Goal: Transaction & Acquisition: Purchase product/service

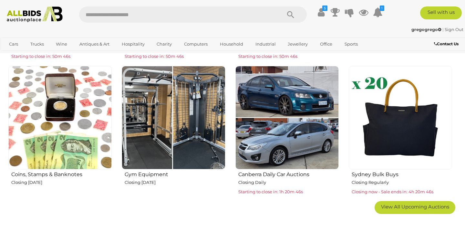
scroll to position [389, 0]
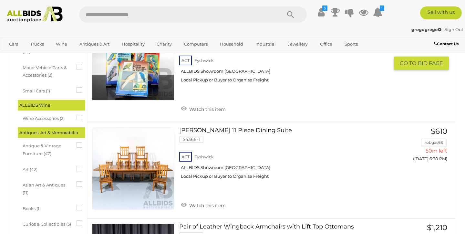
scroll to position [182, 0]
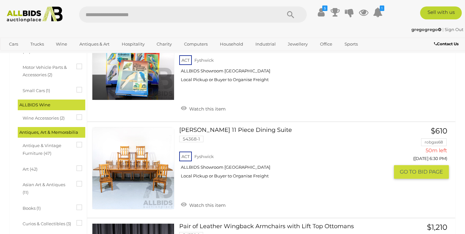
click at [148, 164] on link at bounding box center [133, 168] width 82 height 82
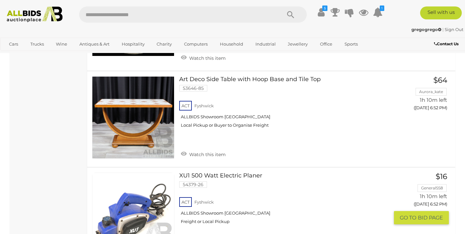
scroll to position [4890, 0]
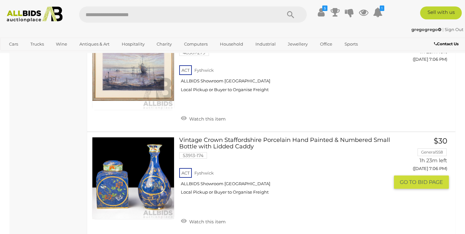
scroll to position [4904, 0]
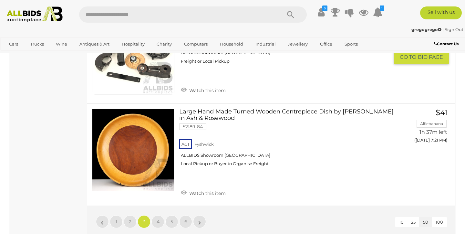
scroll to position [4908, 0]
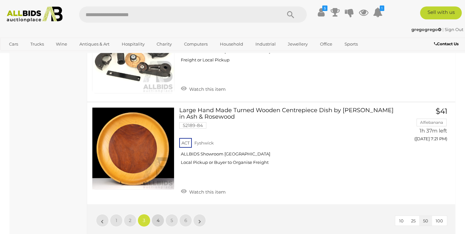
click at [157, 217] on span "4" at bounding box center [158, 220] width 3 height 6
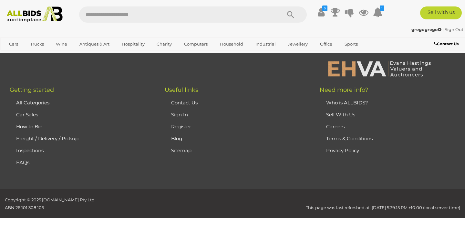
scroll to position [33, 0]
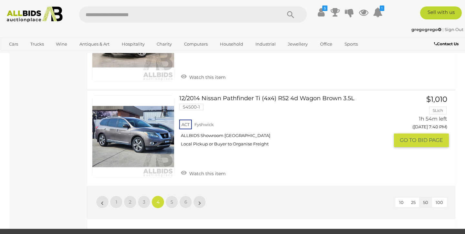
scroll to position [4892, 0]
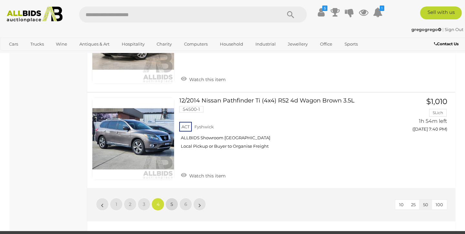
click at [171, 201] on span "5" at bounding box center [171, 204] width 3 height 6
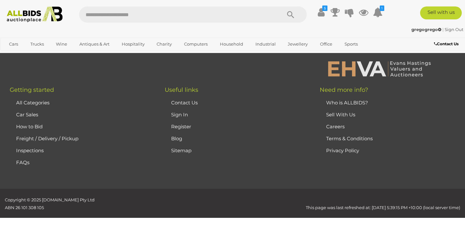
scroll to position [33, 0]
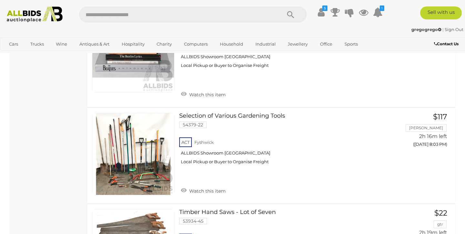
scroll to position [2084, 0]
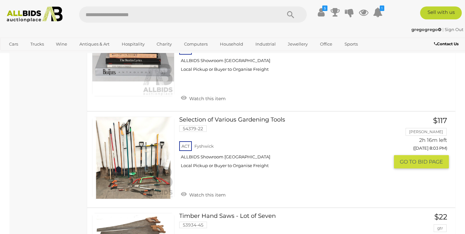
click at [139, 147] on link at bounding box center [133, 158] width 82 height 82
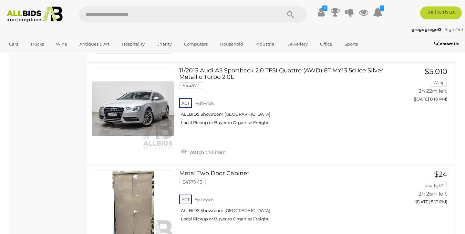
scroll to position [2532, 0]
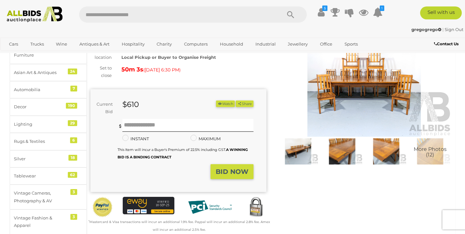
scroll to position [57, 0]
click at [350, 88] on img at bounding box center [364, 80] width 176 height 113
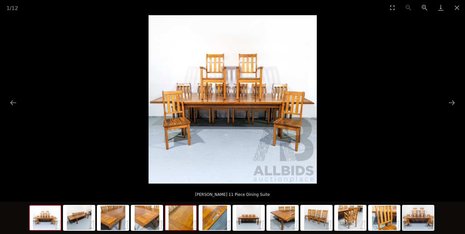
click at [184, 219] on img at bounding box center [180, 217] width 31 height 25
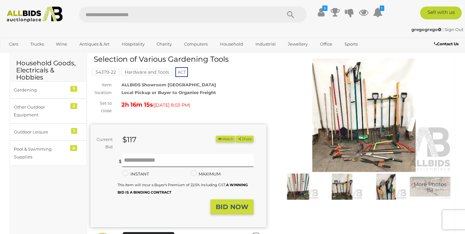
scroll to position [17, 0]
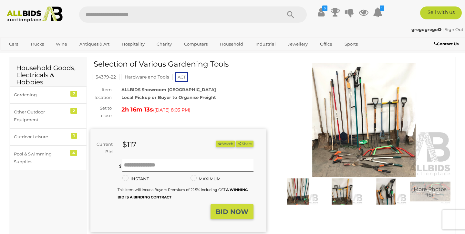
click at [357, 126] on img at bounding box center [364, 119] width 176 height 113
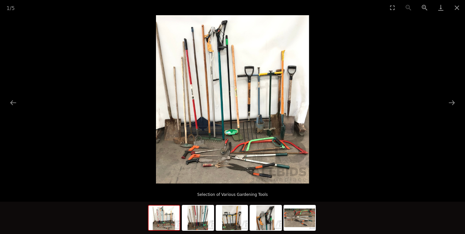
click at [216, 129] on img at bounding box center [232, 99] width 153 height 168
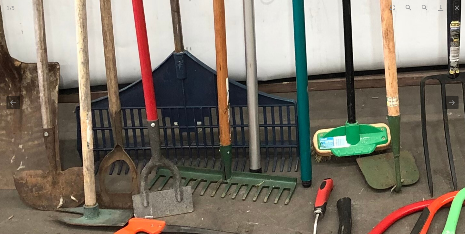
drag, startPoint x: 193, startPoint y: 130, endPoint x: 241, endPoint y: 83, distance: 67.1
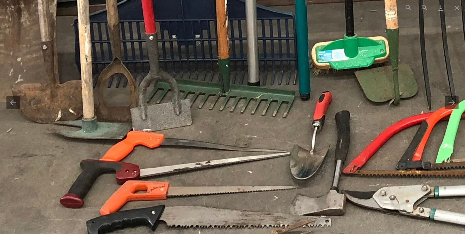
drag, startPoint x: 212, startPoint y: 144, endPoint x: 205, endPoint y: 61, distance: 83.7
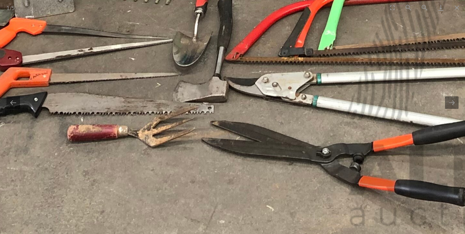
drag, startPoint x: 242, startPoint y: 143, endPoint x: 115, endPoint y: 67, distance: 147.6
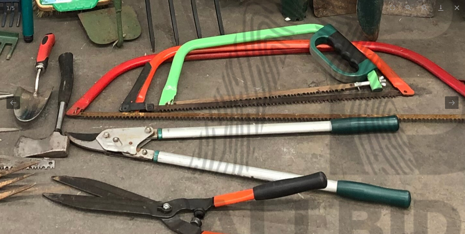
drag, startPoint x: 242, startPoint y: 79, endPoint x: 128, endPoint y: 138, distance: 128.8
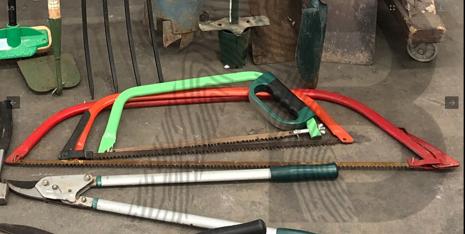
drag, startPoint x: 251, startPoint y: 87, endPoint x: 240, endPoint y: 172, distance: 85.0
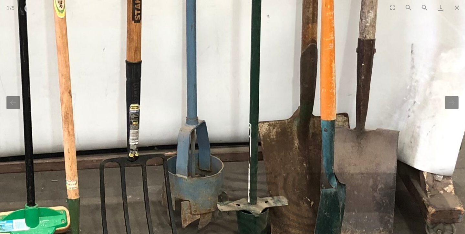
drag, startPoint x: 240, startPoint y: 95, endPoint x: 259, endPoint y: 211, distance: 117.8
click at [259, 211] on img at bounding box center [38, 33] width 888 height 976
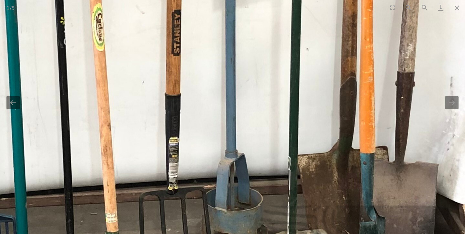
drag, startPoint x: 248, startPoint y: 77, endPoint x: 285, endPoint y: 74, distance: 37.2
click at [285, 74] on img at bounding box center [77, 66] width 888 height 976
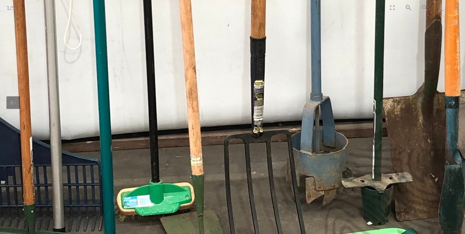
drag, startPoint x: 214, startPoint y: 104, endPoint x: 296, endPoint y: 31, distance: 109.8
click at [296, 31] on img at bounding box center [162, 10] width 888 height 976
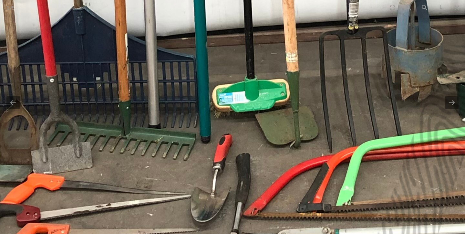
drag, startPoint x: 229, startPoint y: 107, endPoint x: 305, endPoint y: 36, distance: 104.4
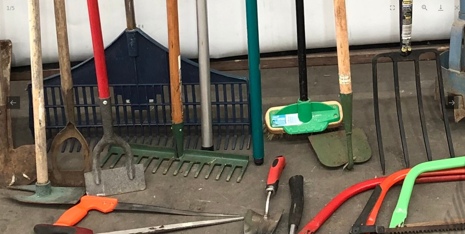
drag, startPoint x: 247, startPoint y: 74, endPoint x: 305, endPoint y: 184, distance: 124.2
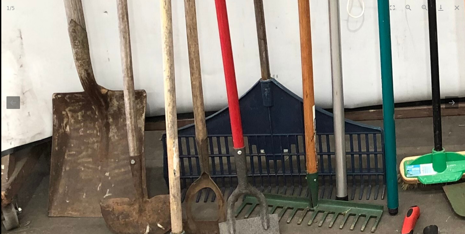
drag, startPoint x: 281, startPoint y: 173, endPoint x: 373, endPoint y: 85, distance: 127.9
